Goal: Task Accomplishment & Management: Manage account settings

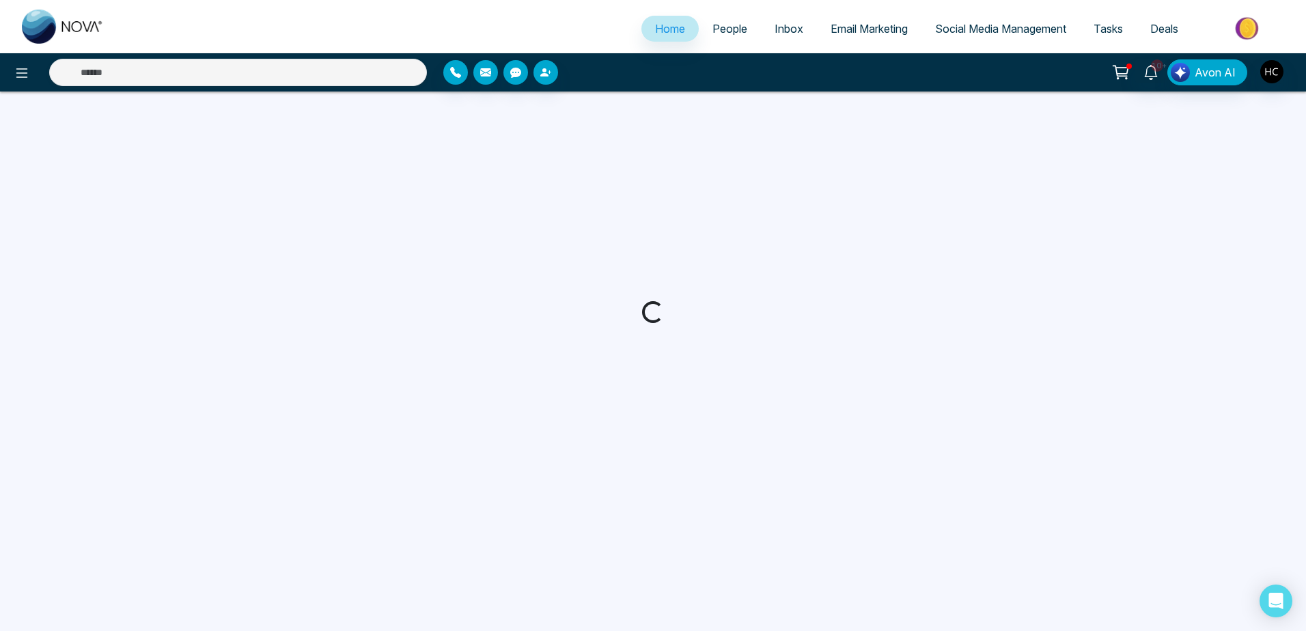
select select "*"
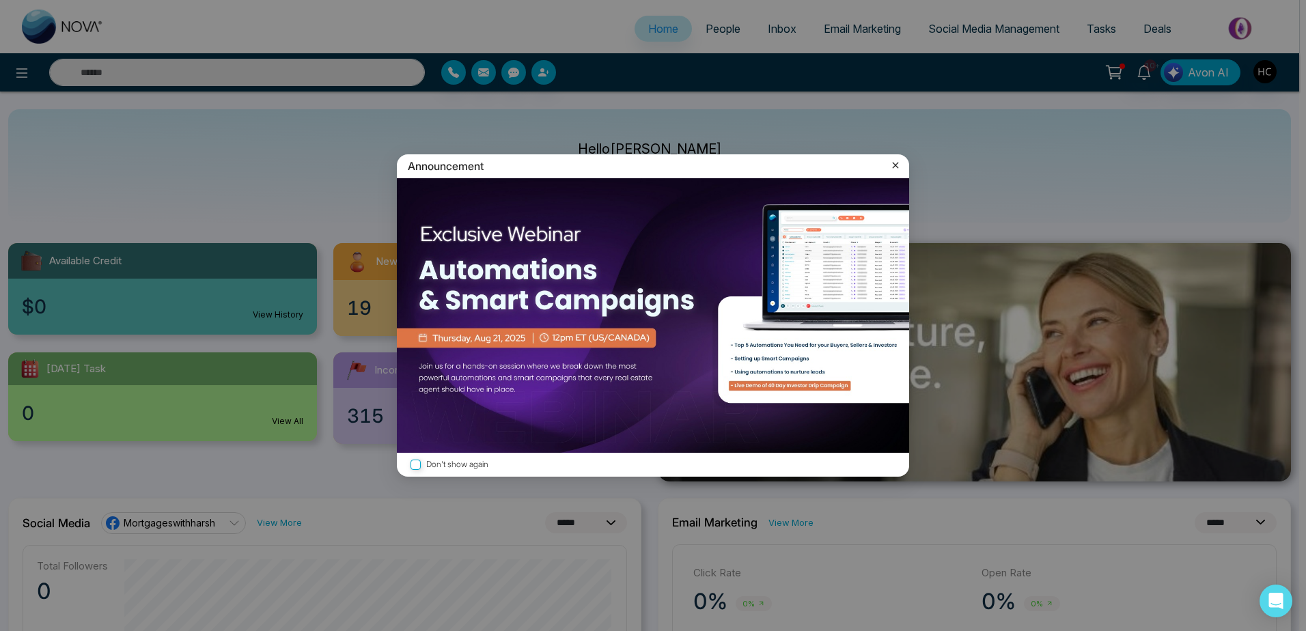
click at [905, 161] on div "Announcement" at bounding box center [653, 166] width 512 height 24
click at [900, 163] on icon at bounding box center [895, 165] width 14 height 14
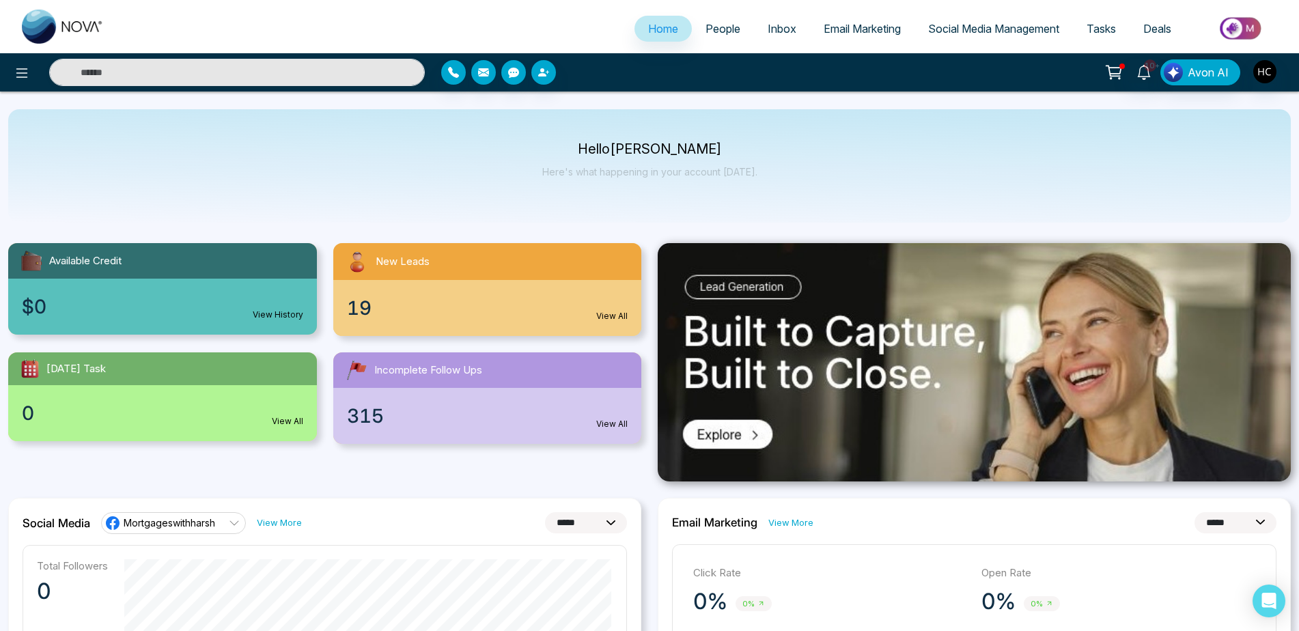
click at [720, 19] on link "People" at bounding box center [723, 29] width 62 height 26
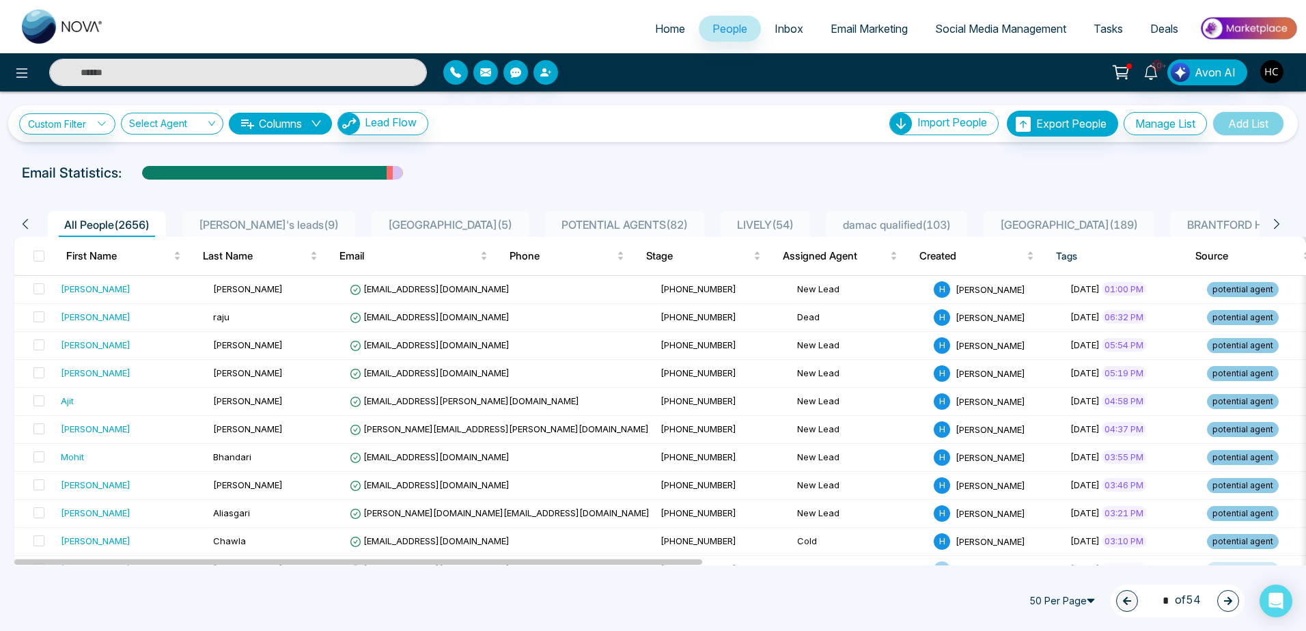
click at [563, 176] on div "Email Statistics:" at bounding box center [653, 173] width 1262 height 20
click at [280, 298] on td "[PERSON_NAME]" at bounding box center [276, 290] width 137 height 28
click at [264, 220] on span "[PERSON_NAME]'s leads ( 9 )" at bounding box center [268, 225] width 151 height 14
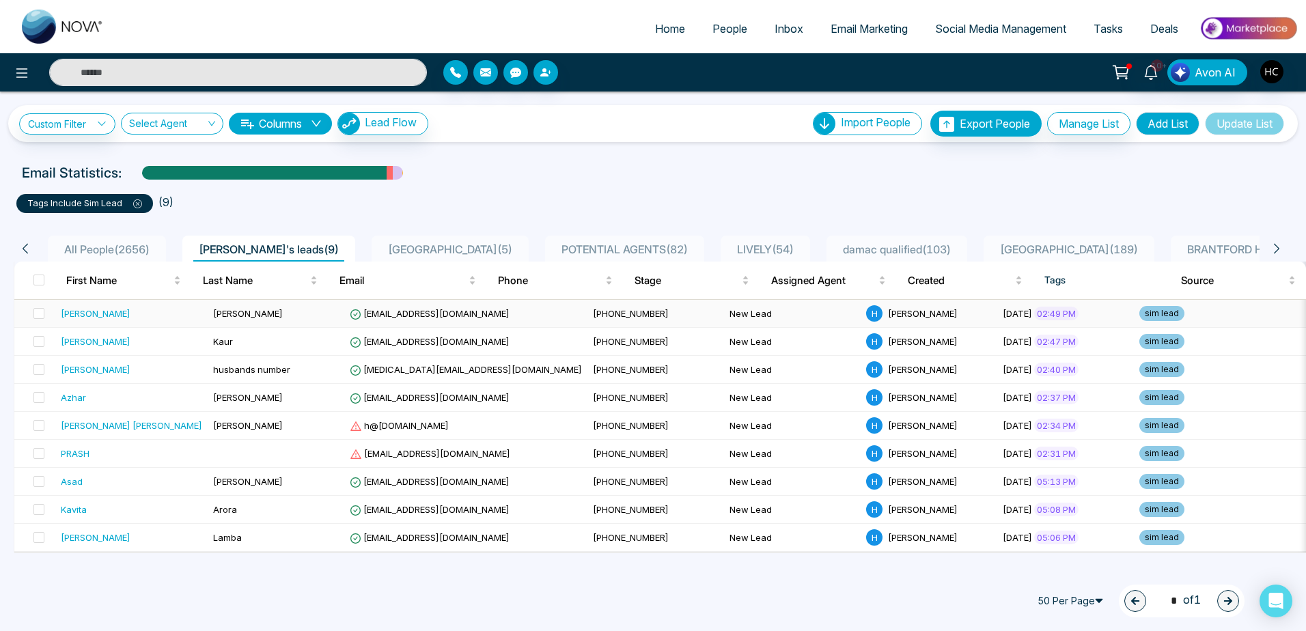
click at [260, 317] on td "[PERSON_NAME]" at bounding box center [276, 314] width 137 height 28
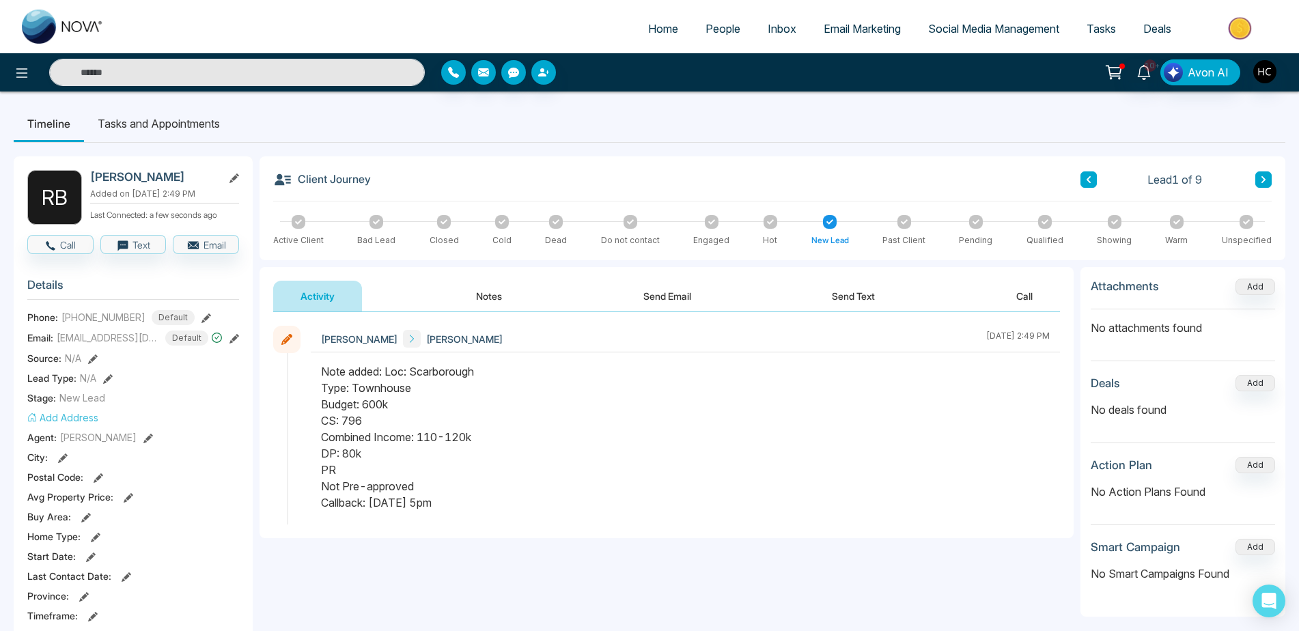
drag, startPoint x: 626, startPoint y: 372, endPoint x: 478, endPoint y: 307, distance: 161.1
click at [478, 307] on button "Notes" at bounding box center [489, 296] width 81 height 31
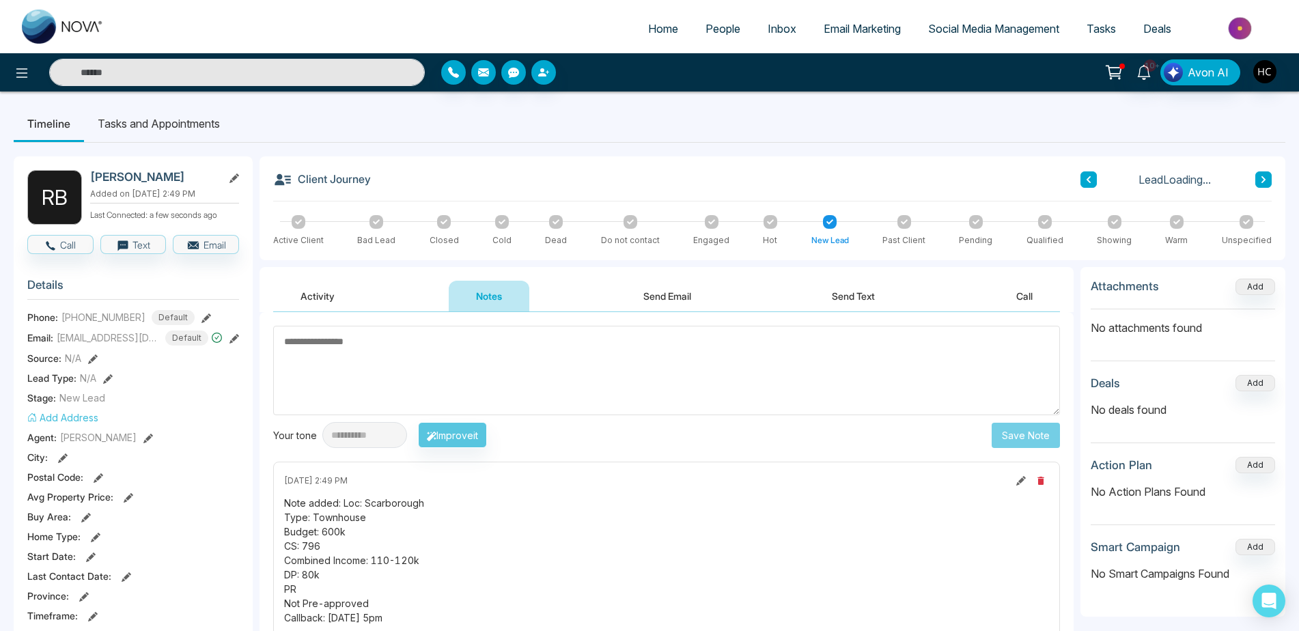
click at [504, 374] on textarea at bounding box center [666, 370] width 787 height 89
drag, startPoint x: 1028, startPoint y: 433, endPoint x: 808, endPoint y: 374, distance: 227.8
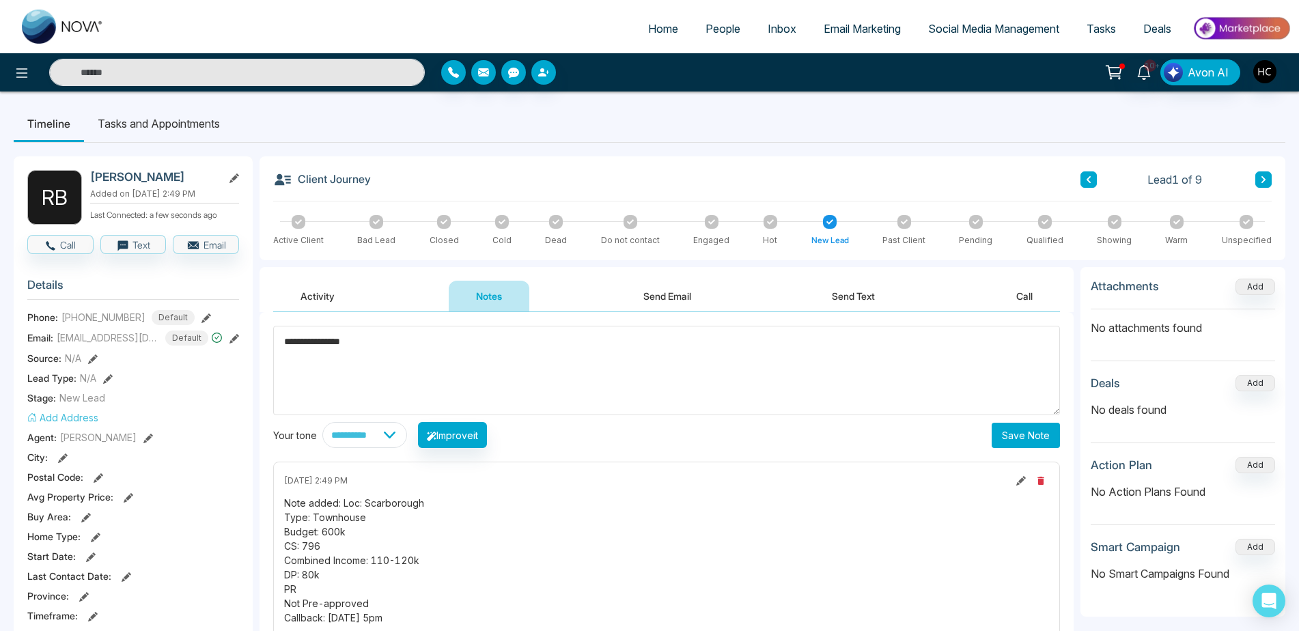
click at [802, 367] on div "**********" at bounding box center [666, 387] width 787 height 122
click at [810, 374] on textarea "**********" at bounding box center [666, 370] width 787 height 89
type textarea "**********"
click at [1029, 435] on button "Save Note" at bounding box center [1026, 435] width 68 height 25
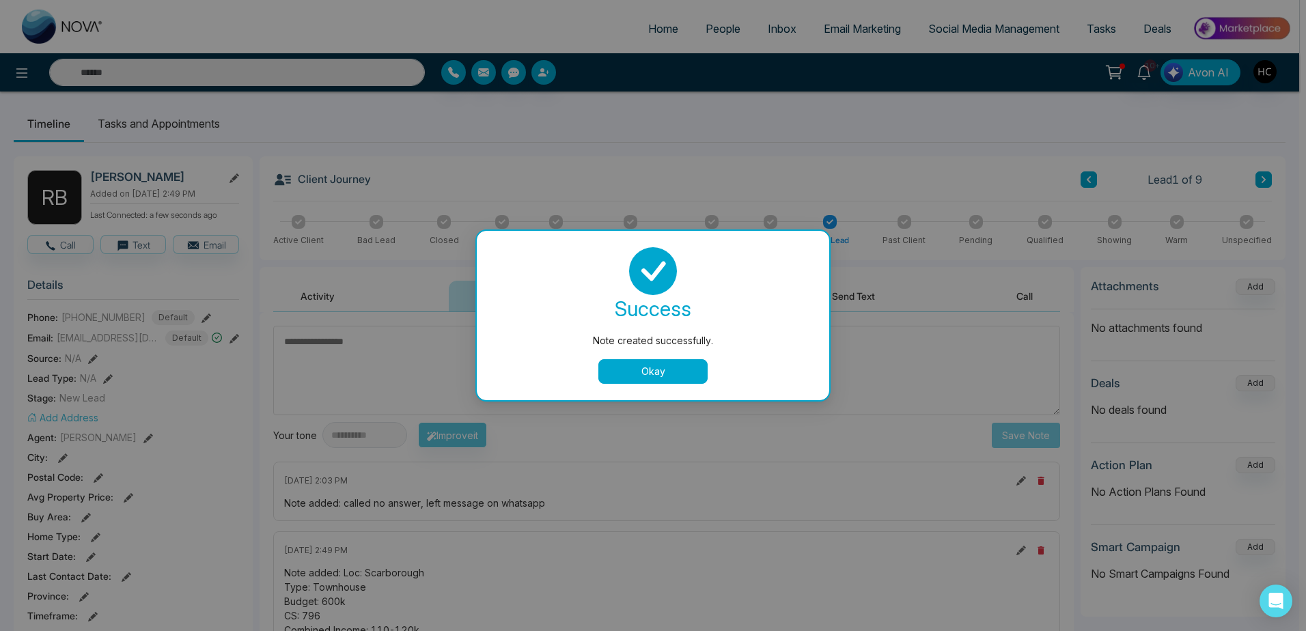
click at [684, 364] on button "Okay" at bounding box center [652, 371] width 109 height 25
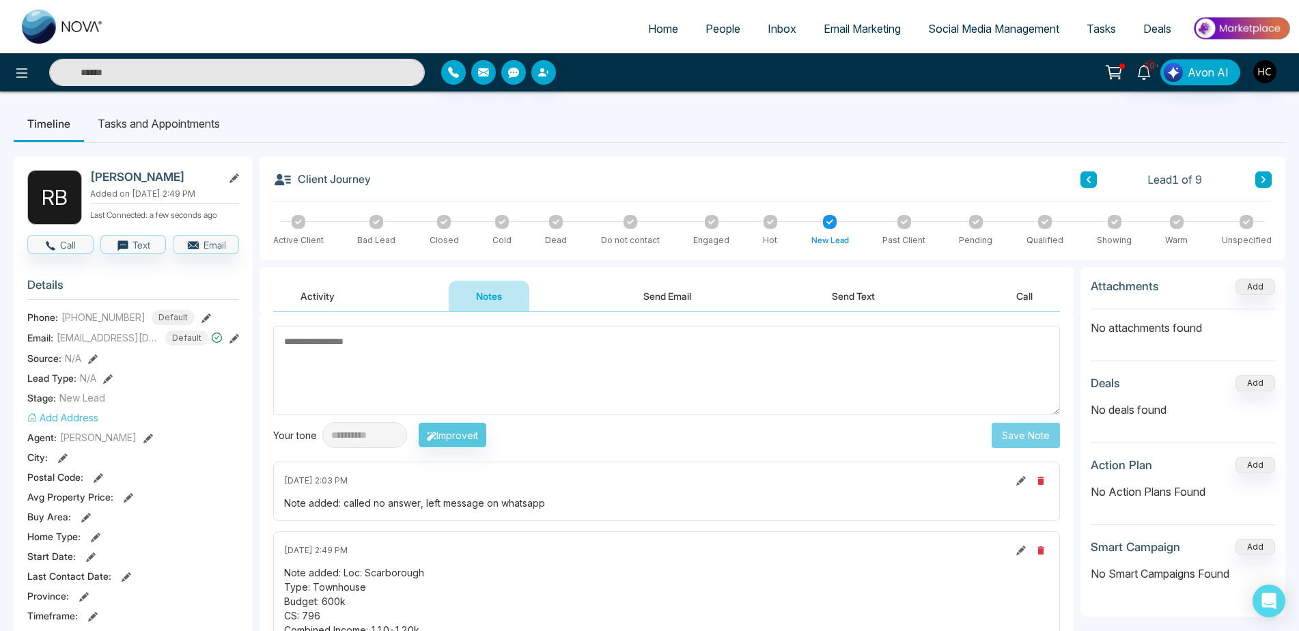
click at [1264, 180] on icon at bounding box center [1263, 180] width 7 height 8
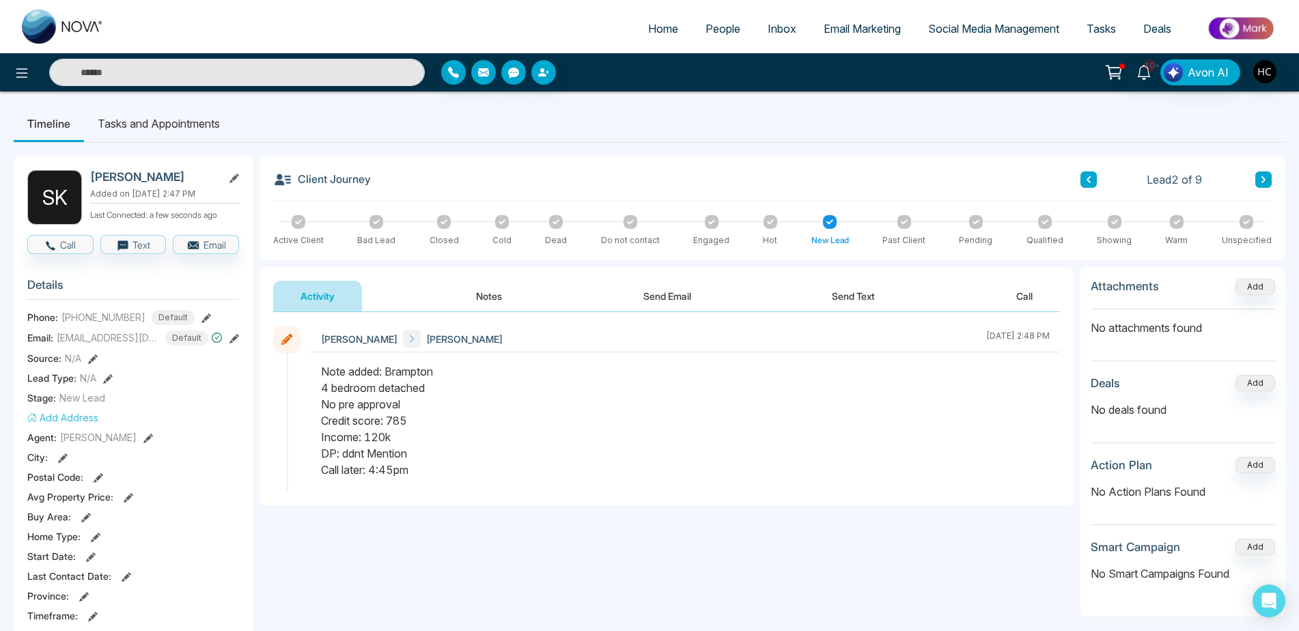
click at [1265, 183] on icon at bounding box center [1263, 180] width 7 height 8
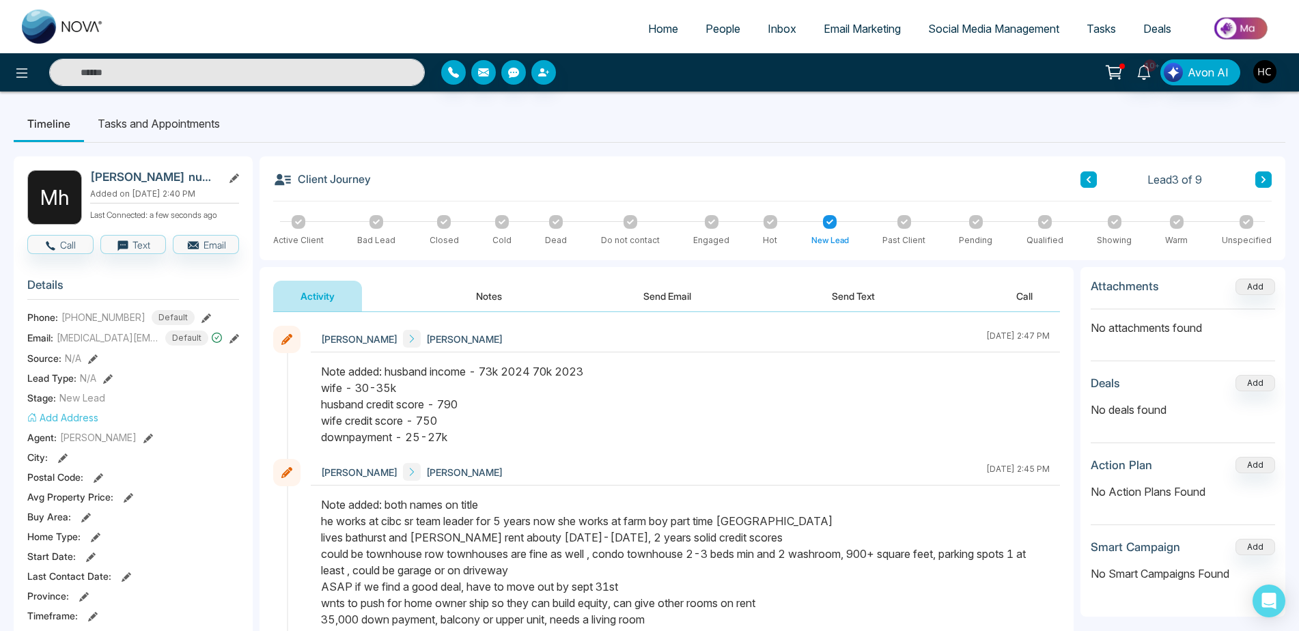
click at [487, 305] on button "Notes" at bounding box center [489, 296] width 81 height 31
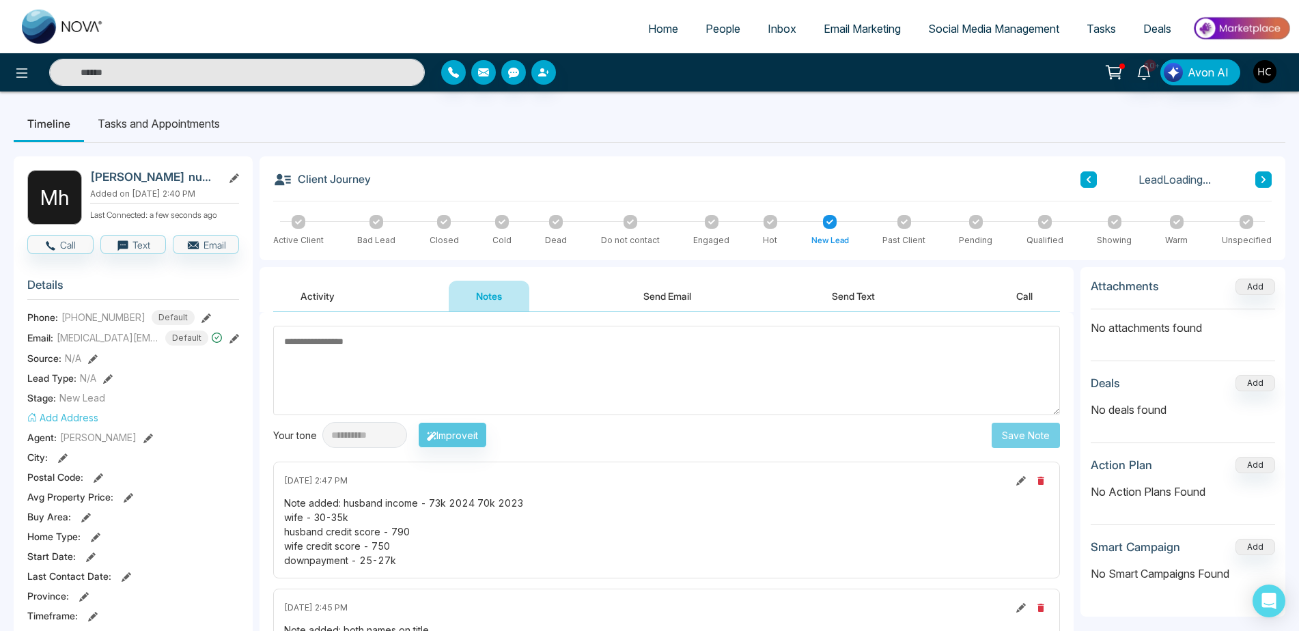
click at [453, 378] on textarea at bounding box center [666, 370] width 787 height 89
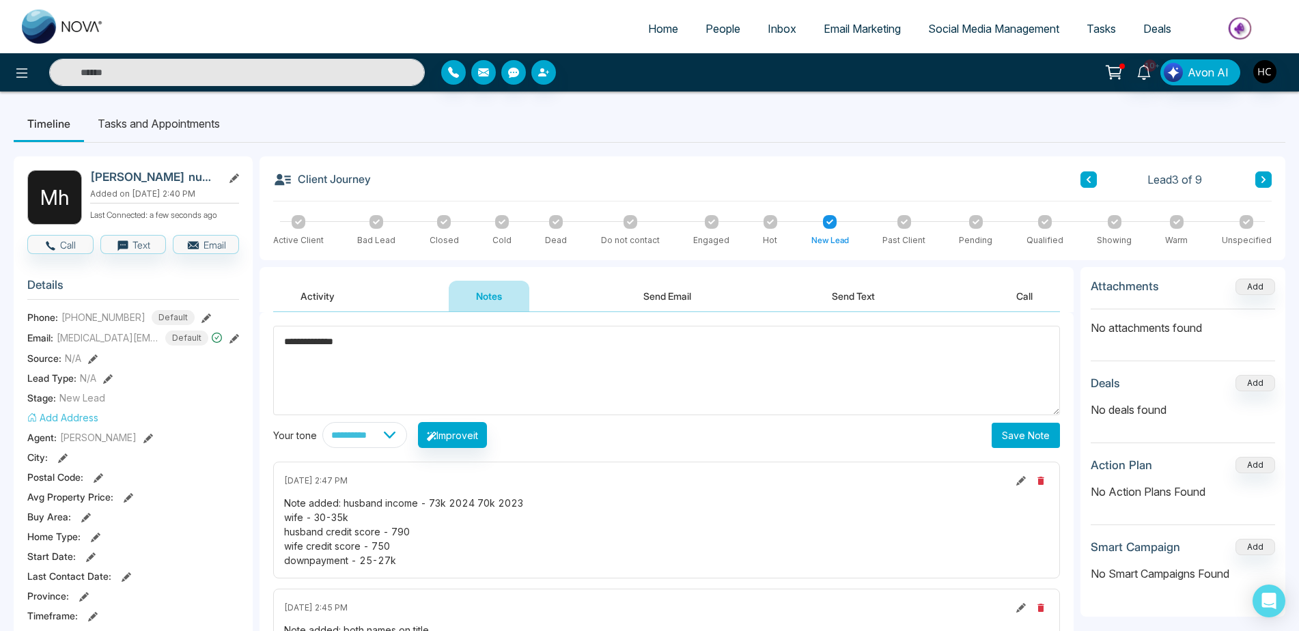
type textarea "**********"
click at [1048, 438] on button "Save Note" at bounding box center [1026, 435] width 68 height 25
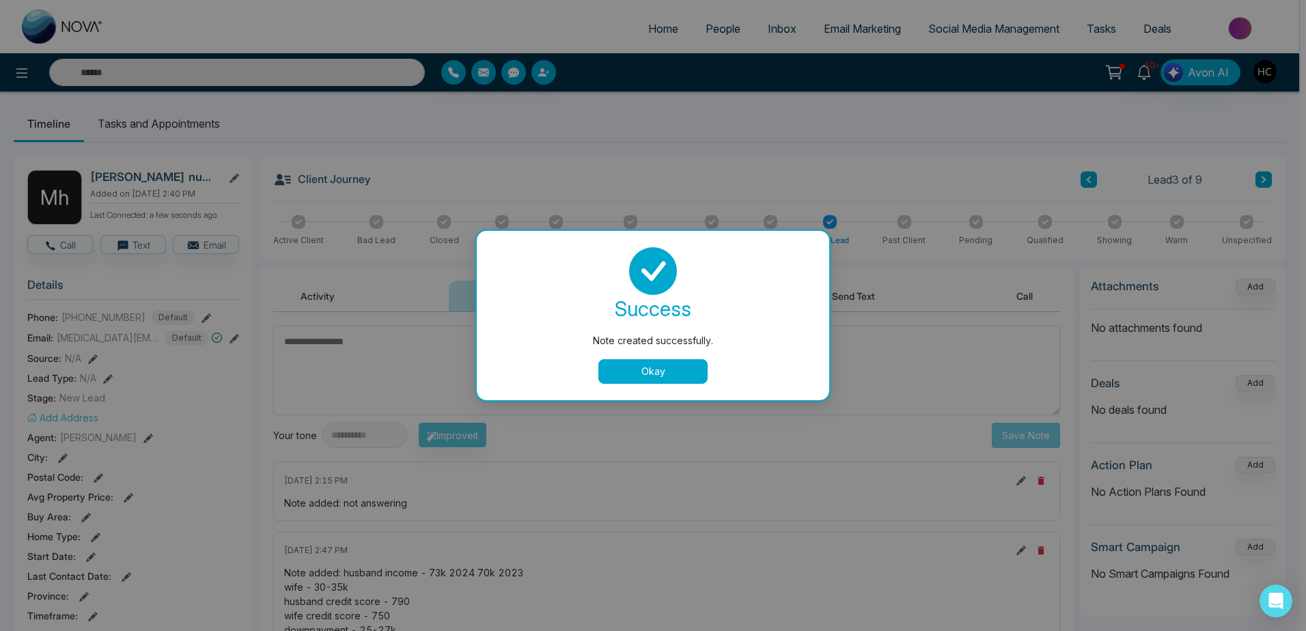
click at [640, 362] on button "Okay" at bounding box center [652, 371] width 109 height 25
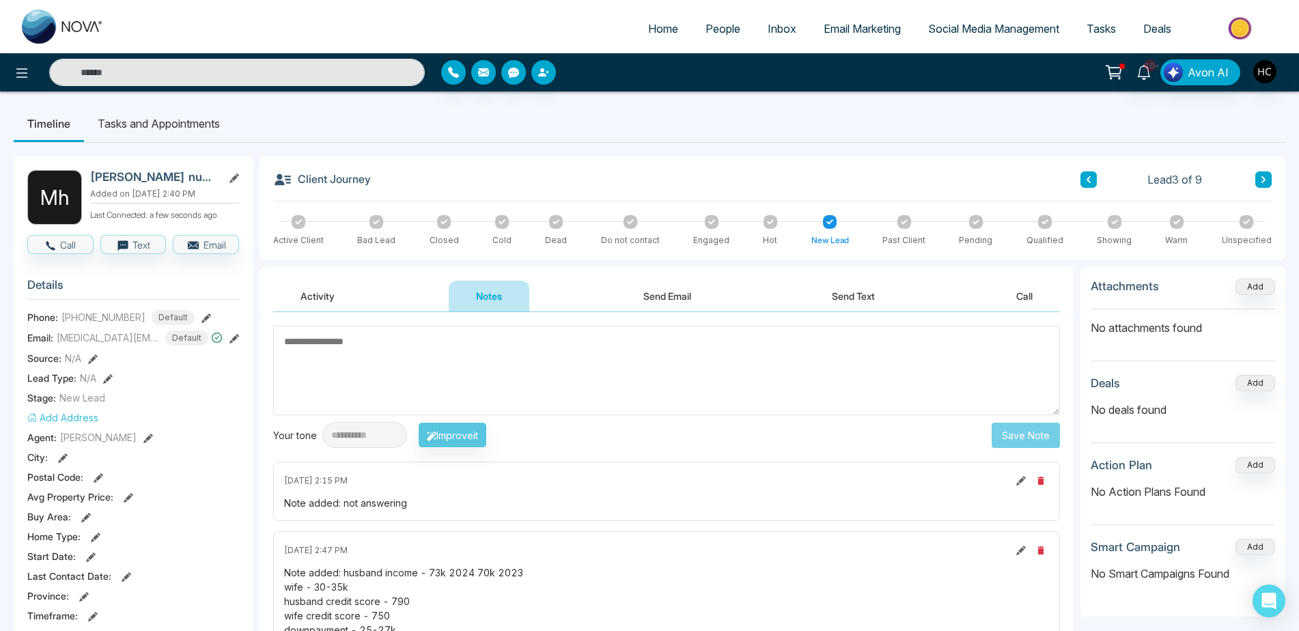
click at [1257, 178] on button at bounding box center [1263, 179] width 16 height 16
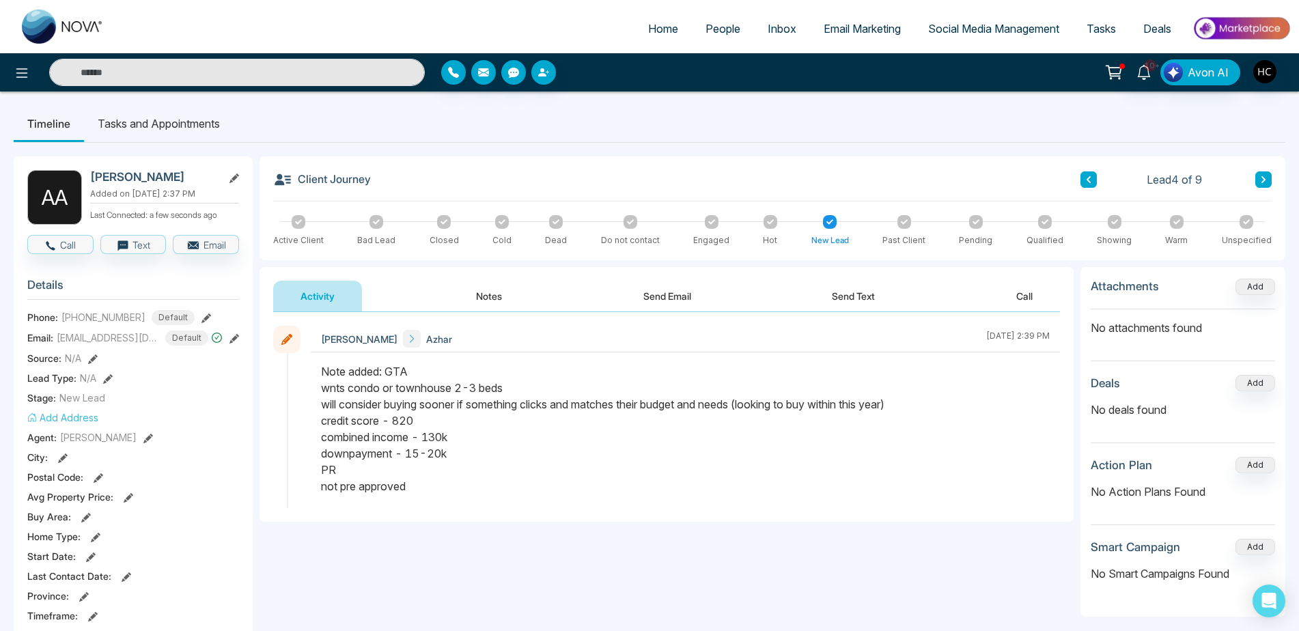
click at [1266, 176] on icon at bounding box center [1263, 180] width 7 height 8
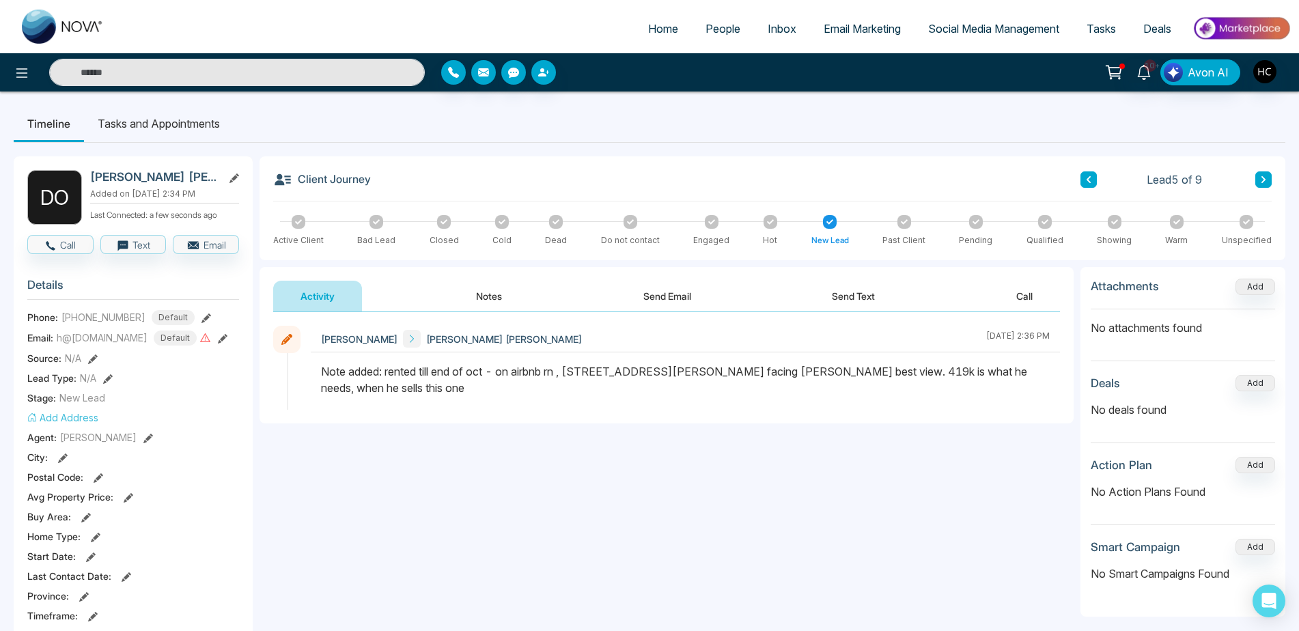
click at [519, 292] on button "Notes" at bounding box center [489, 296] width 81 height 31
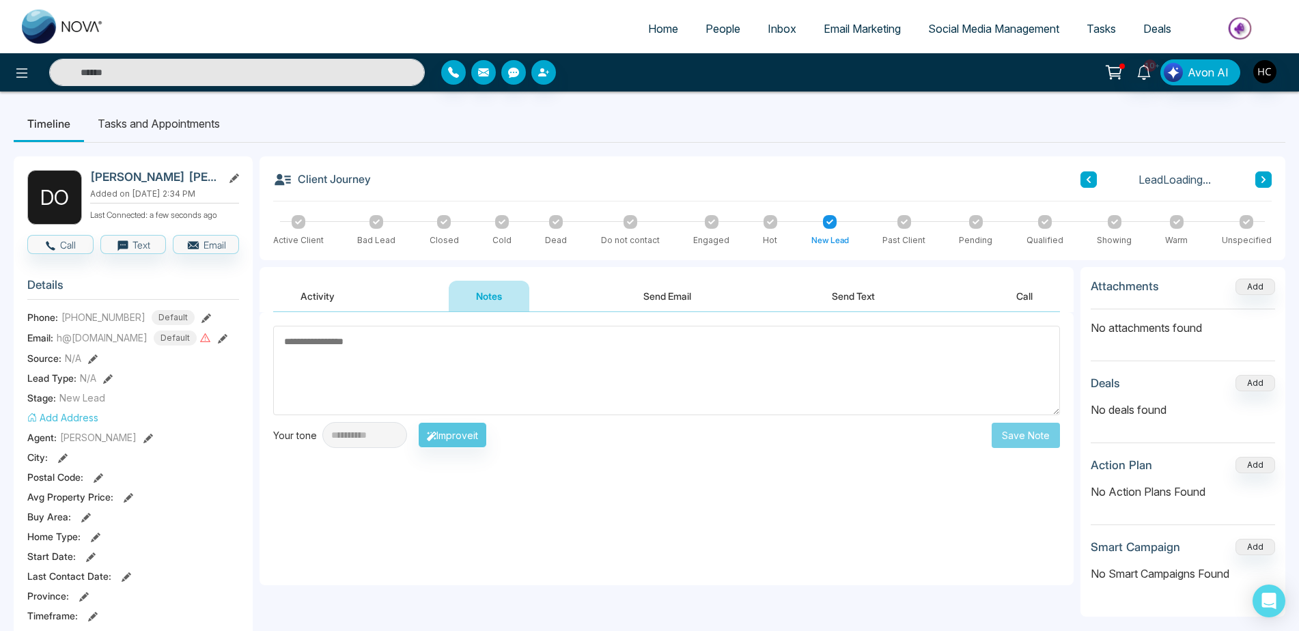
drag, startPoint x: 477, startPoint y: 333, endPoint x: 574, endPoint y: 318, distance: 98.1
click at [482, 336] on textarea at bounding box center [666, 370] width 787 height 89
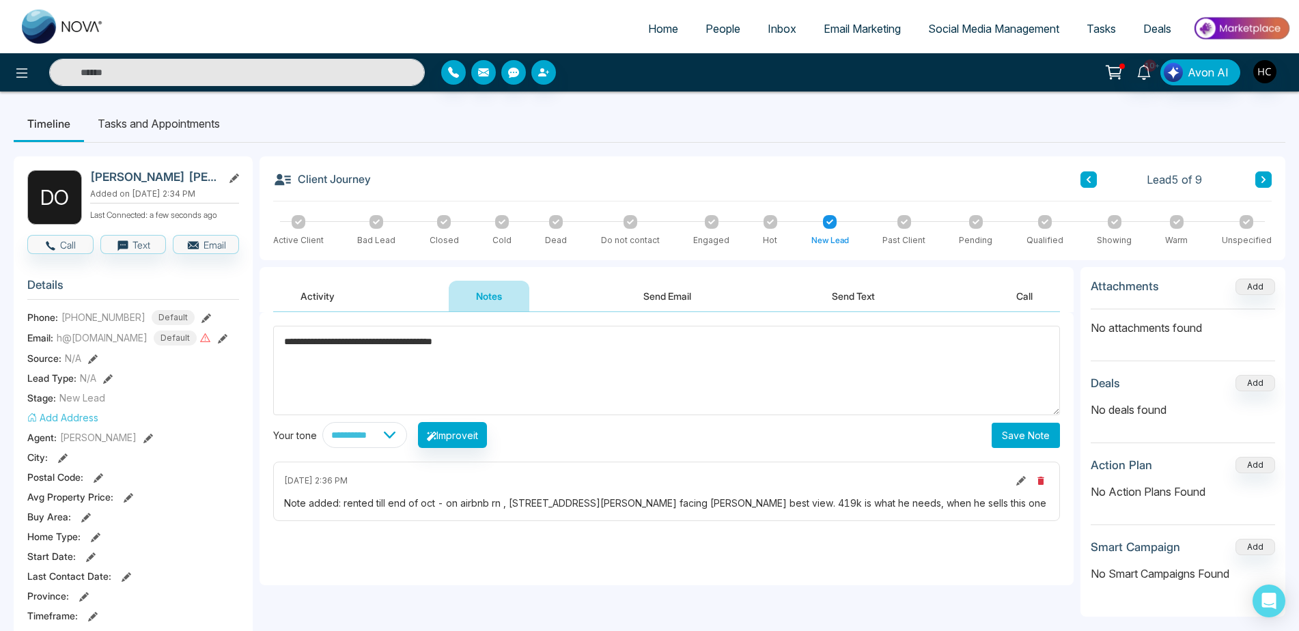
type textarea "**********"
click at [1021, 430] on button "Save Note" at bounding box center [1026, 435] width 68 height 25
click at [1258, 176] on button at bounding box center [1263, 179] width 16 height 16
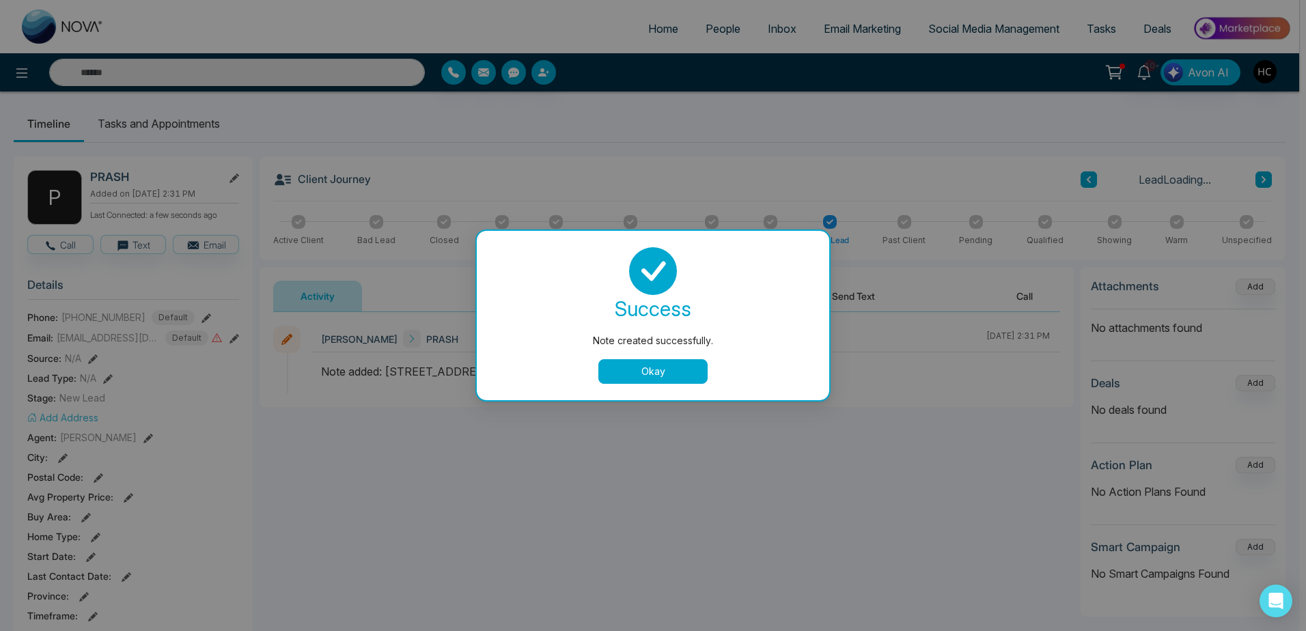
click at [682, 366] on button "Okay" at bounding box center [652, 371] width 109 height 25
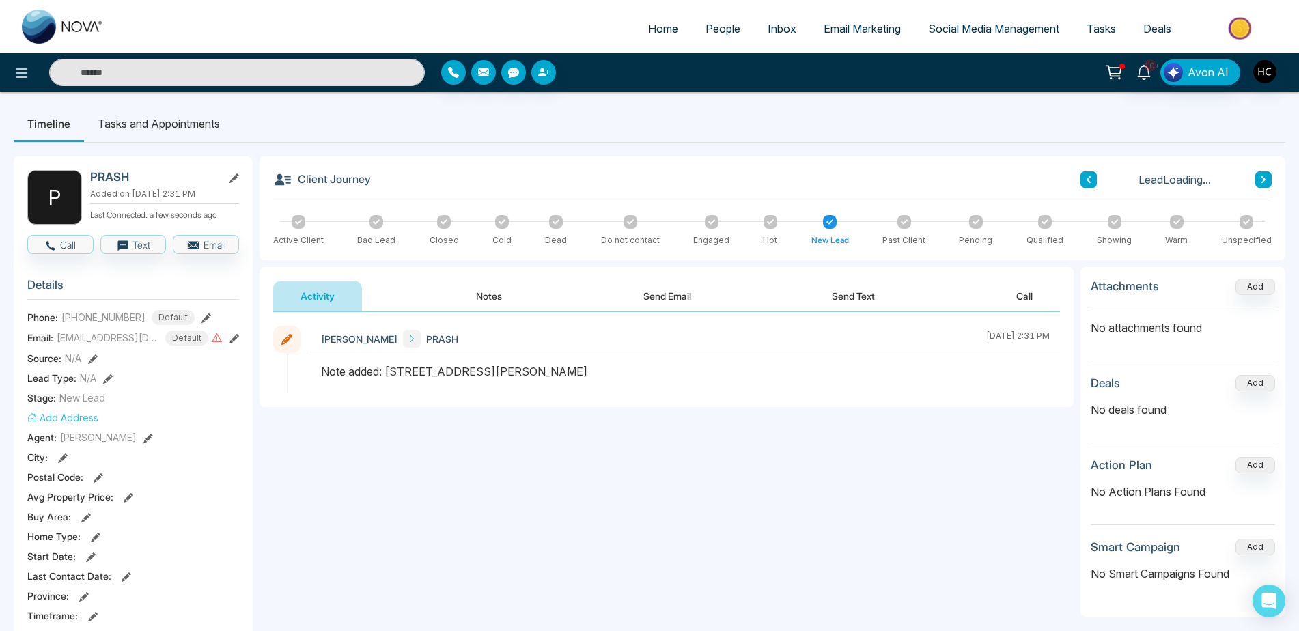
click at [1257, 180] on button at bounding box center [1263, 179] width 16 height 16
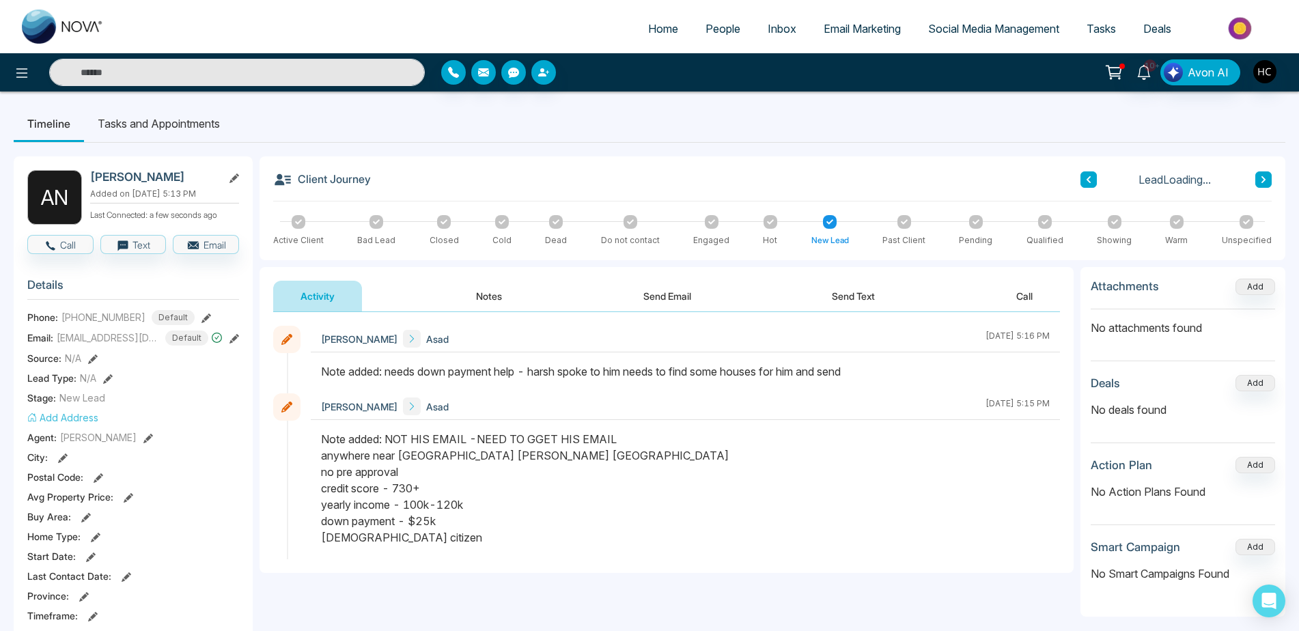
click at [1087, 179] on icon at bounding box center [1088, 180] width 7 height 8
